Goal: Task Accomplishment & Management: Use online tool/utility

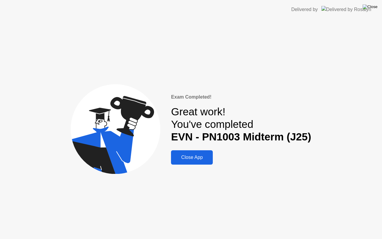
click at [371, 7] on img at bounding box center [370, 6] width 15 height 5
